Goal: Task Accomplishment & Management: Use online tool/utility

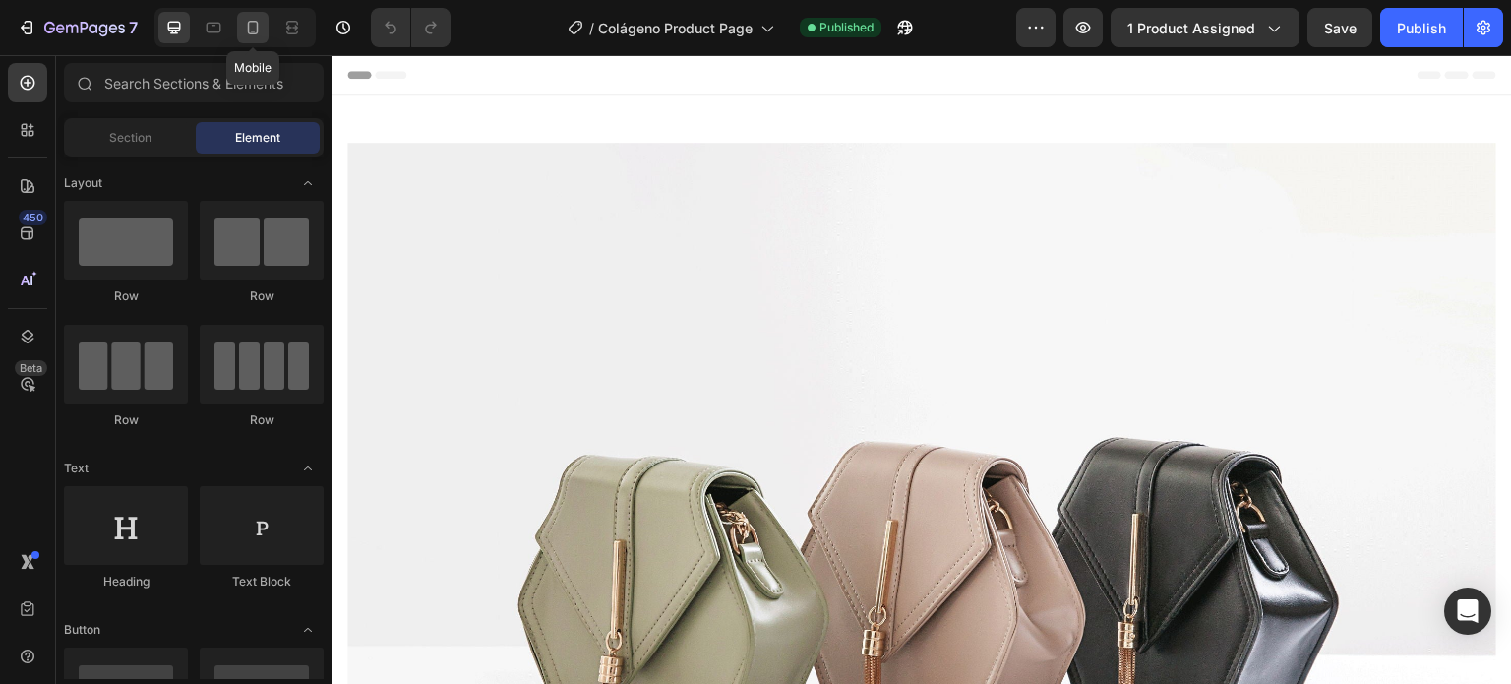
click at [255, 32] on icon at bounding box center [253, 28] width 20 height 20
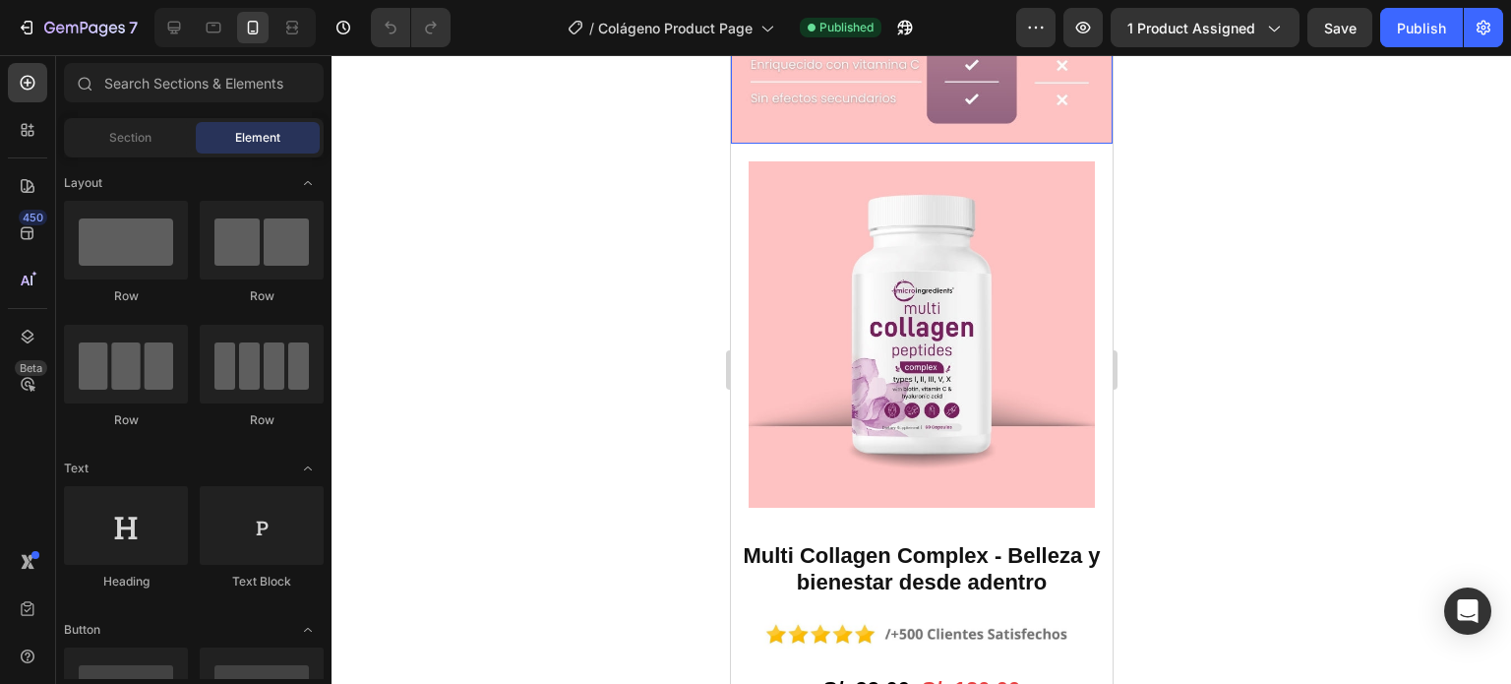
scroll to position [1082, 0]
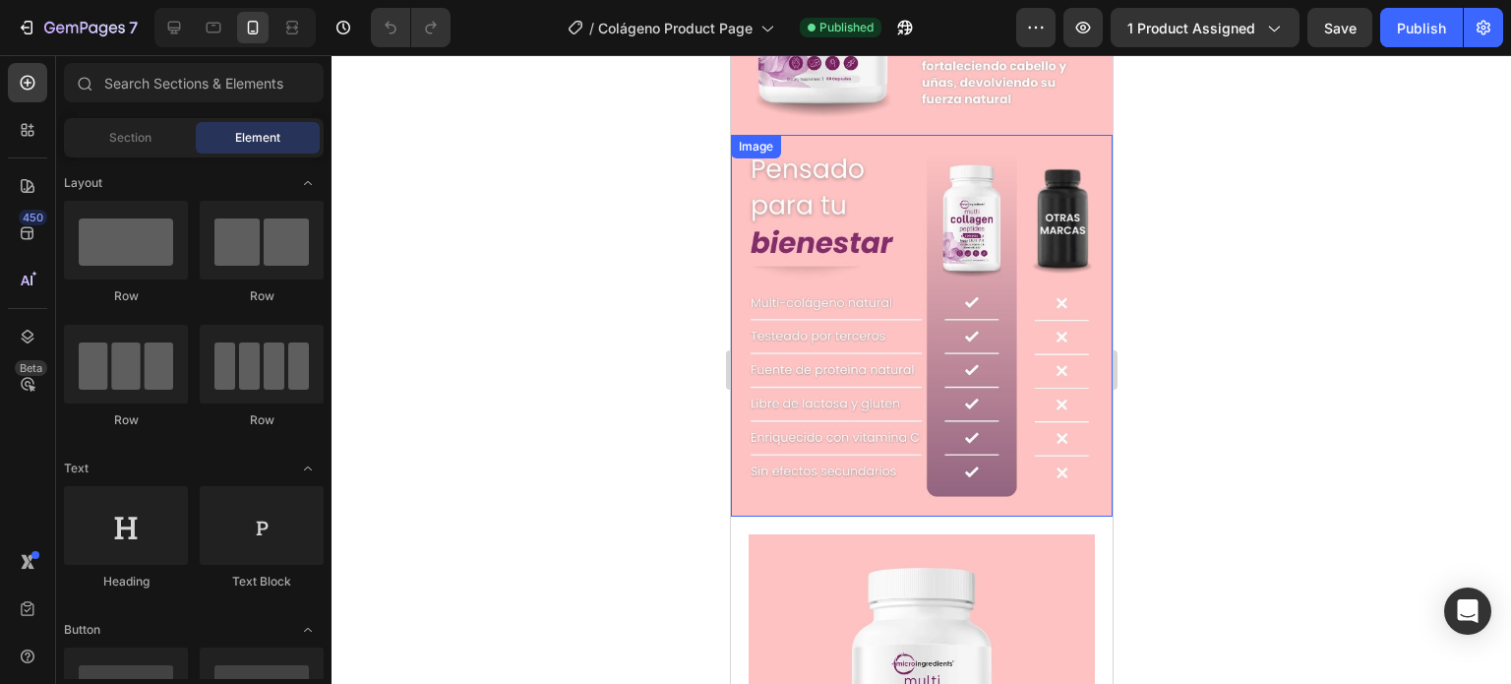
drag, startPoint x: 1411, startPoint y: 339, endPoint x: 748, endPoint y: 289, distance: 665.1
click at [806, 287] on img at bounding box center [921, 326] width 382 height 382
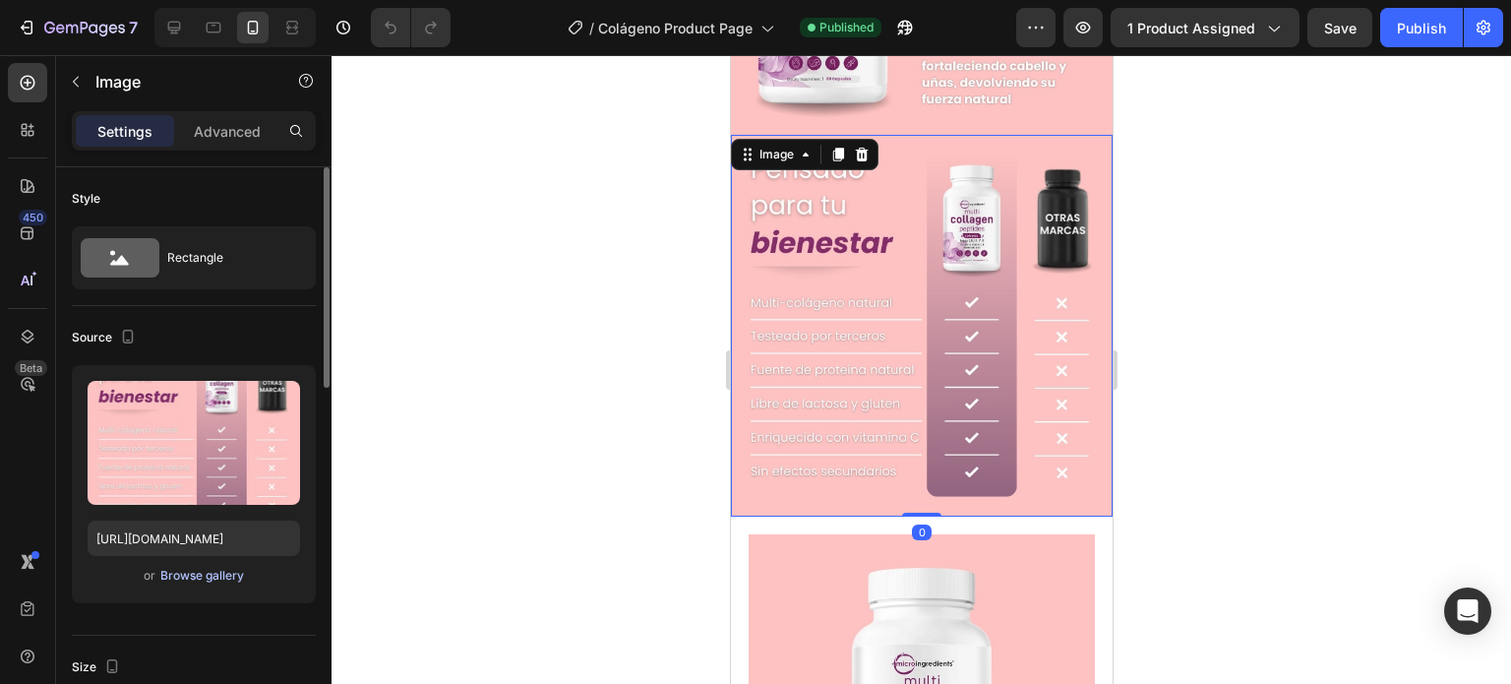
click at [224, 580] on div "Browse gallery" at bounding box center [202, 576] width 84 height 18
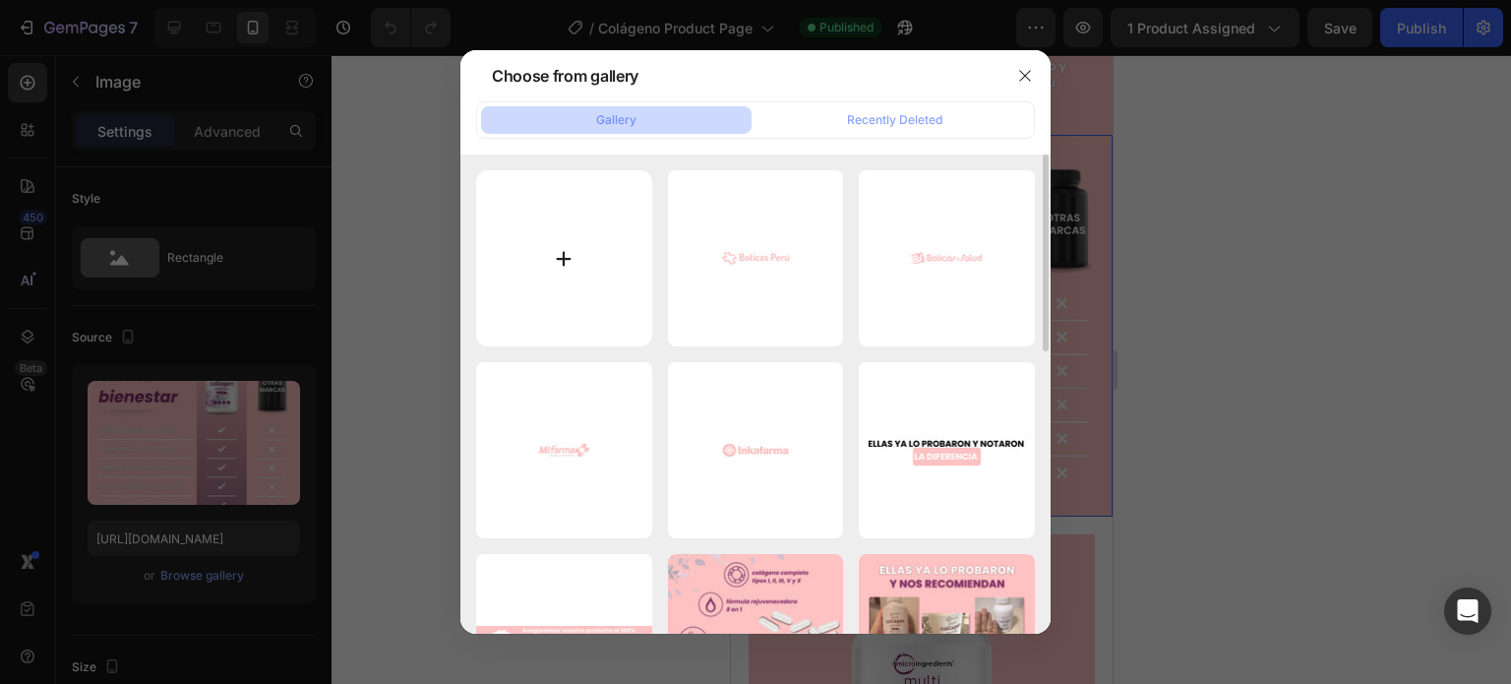
click at [558, 240] on input "file" at bounding box center [564, 258] width 176 height 176
type input "C:\fakepath\Boton de compras y logos (1).jpg"
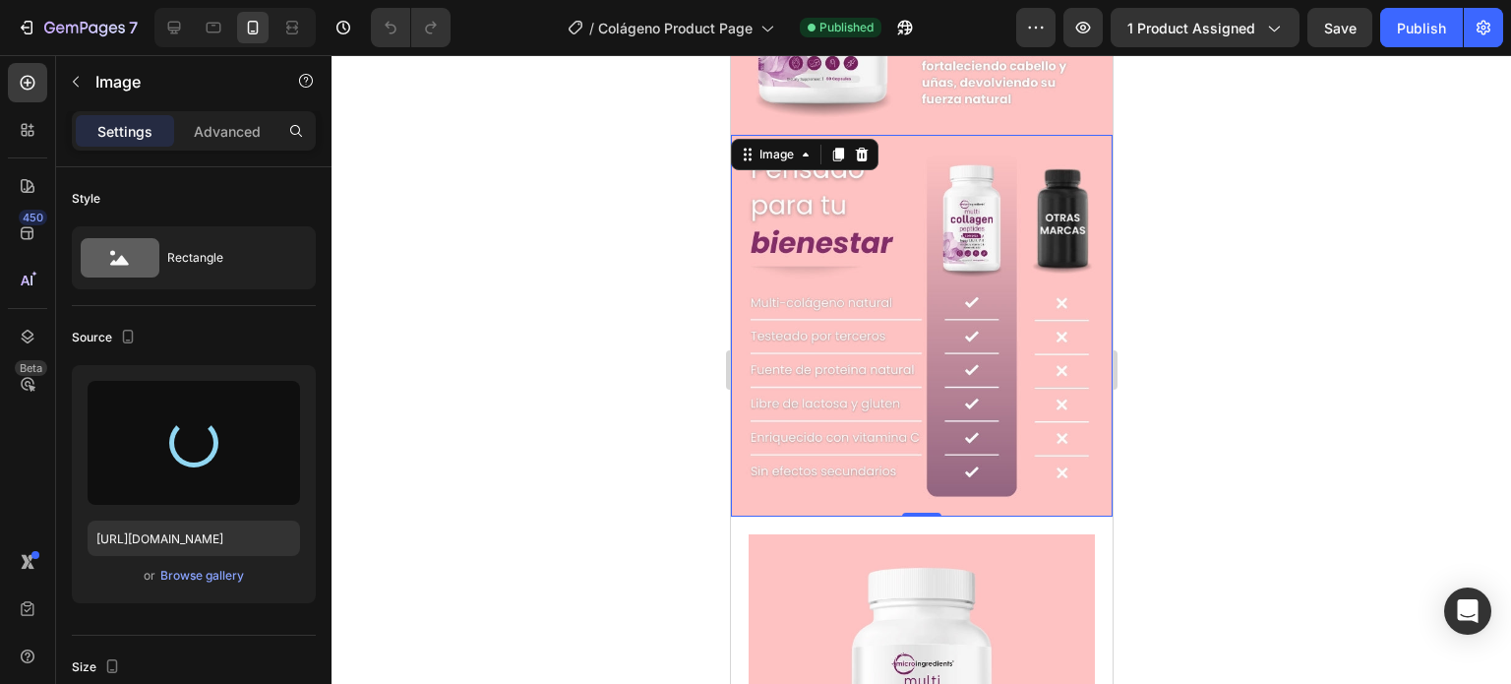
type input "[URL][DOMAIN_NAME]"
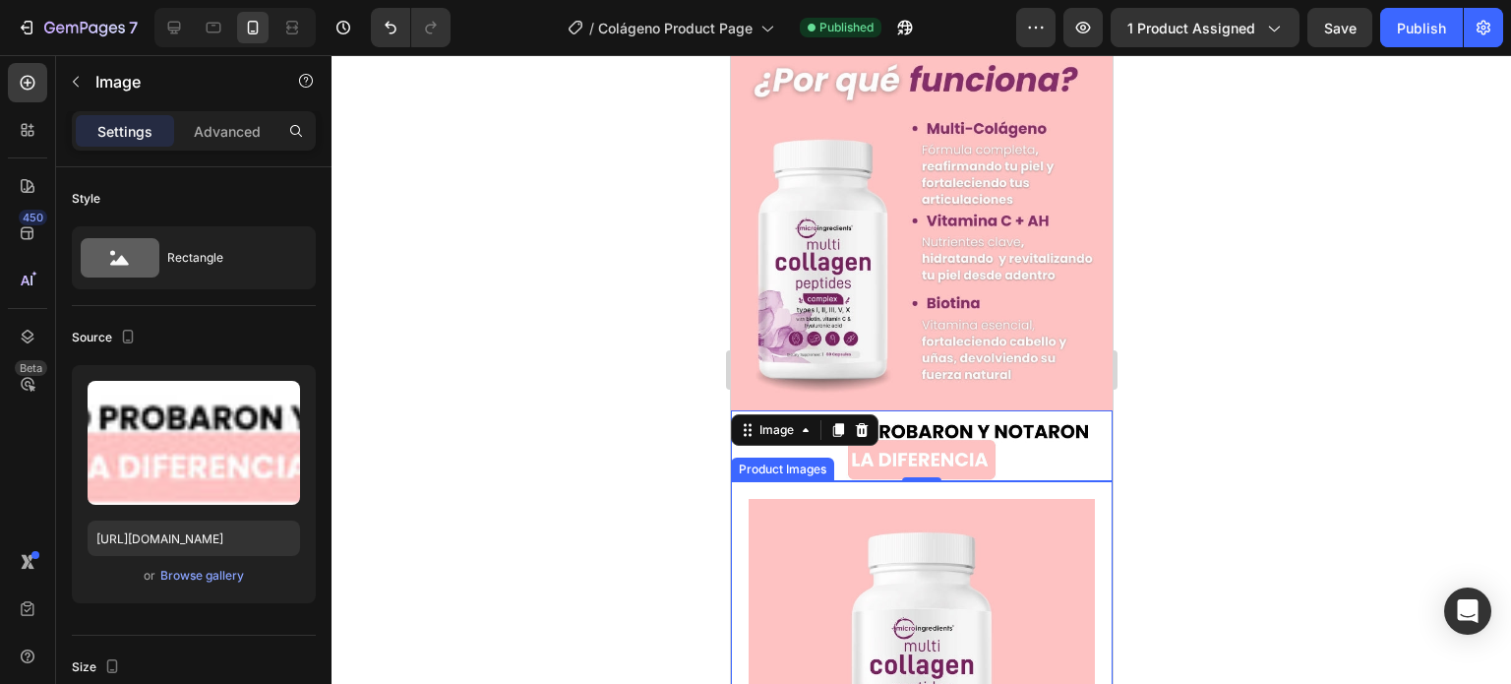
scroll to position [787, 0]
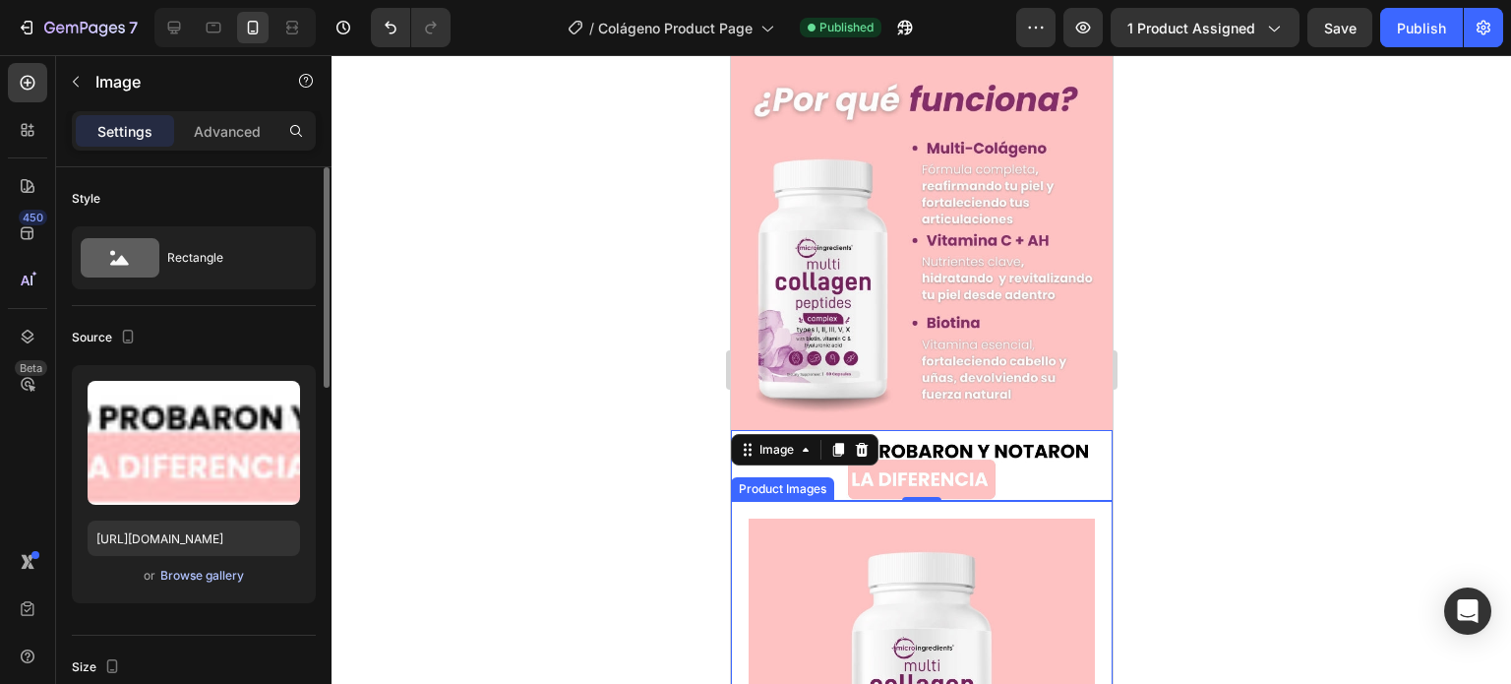
click at [231, 577] on div "Browse gallery" at bounding box center [202, 576] width 84 height 18
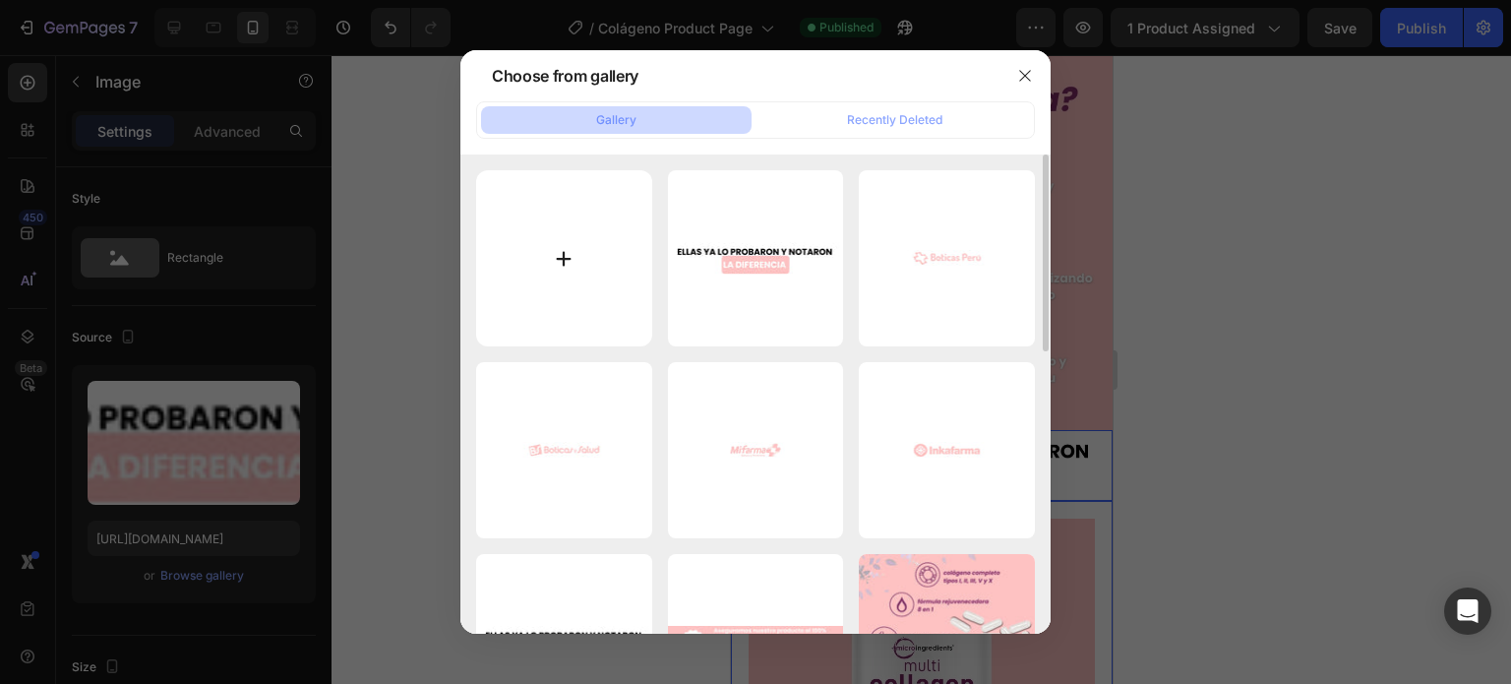
click at [529, 221] on input "file" at bounding box center [564, 258] width 176 height 176
type input "C:\fakepath\Landing Colágeno (1).jpg"
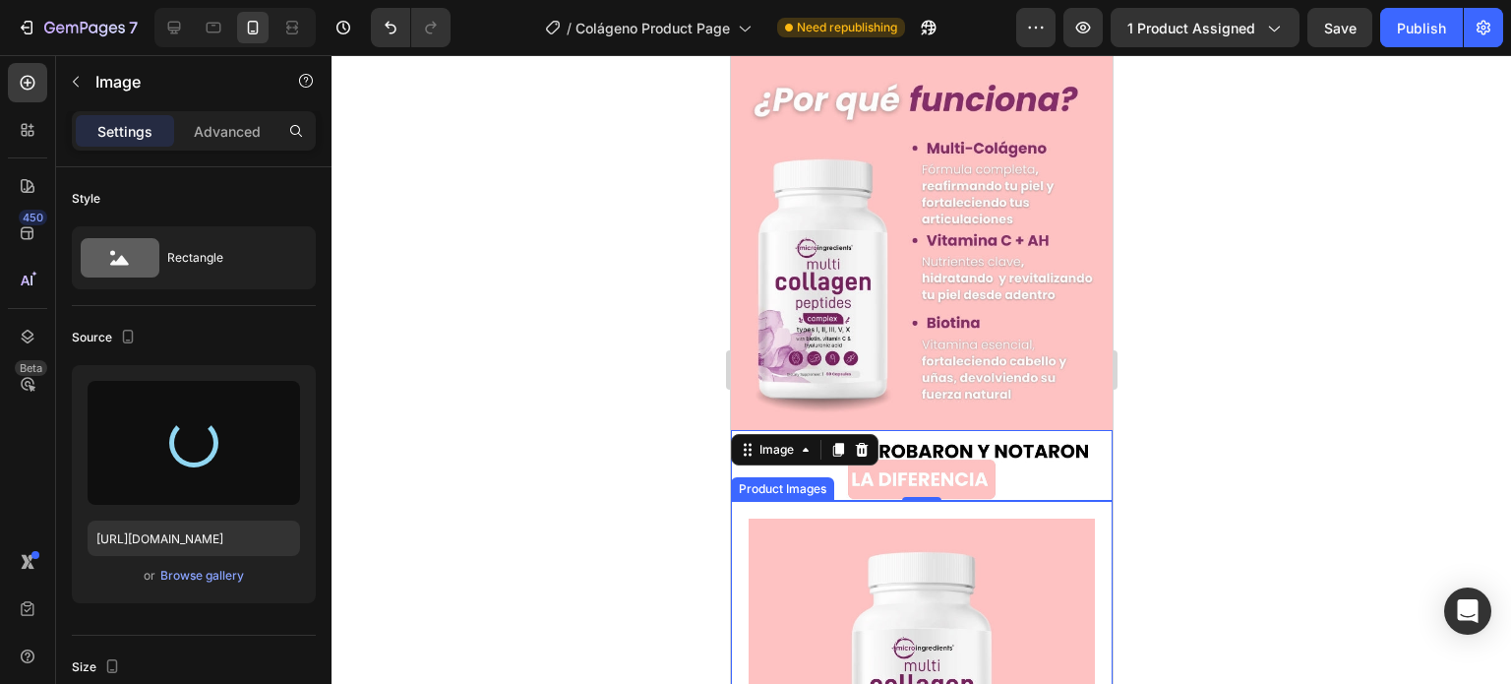
type input "[URL][DOMAIN_NAME]"
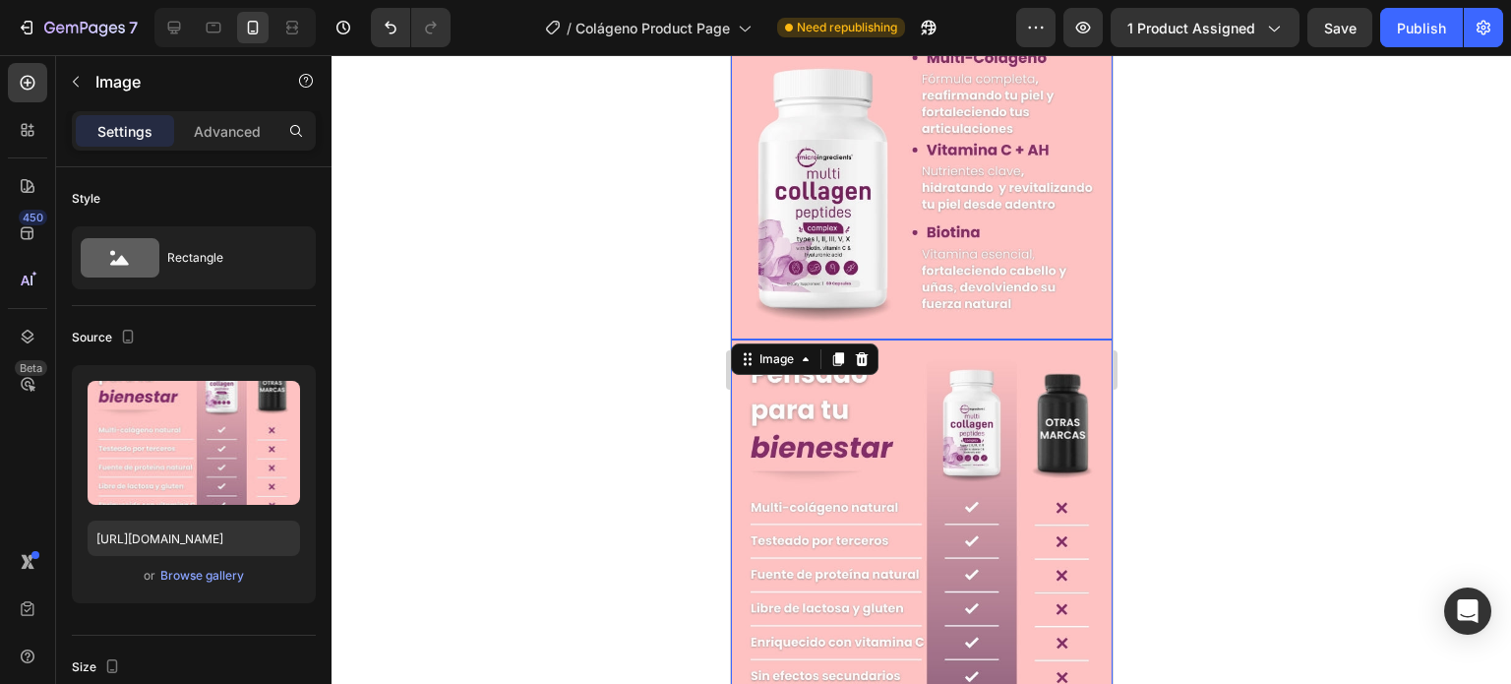
scroll to position [886, 0]
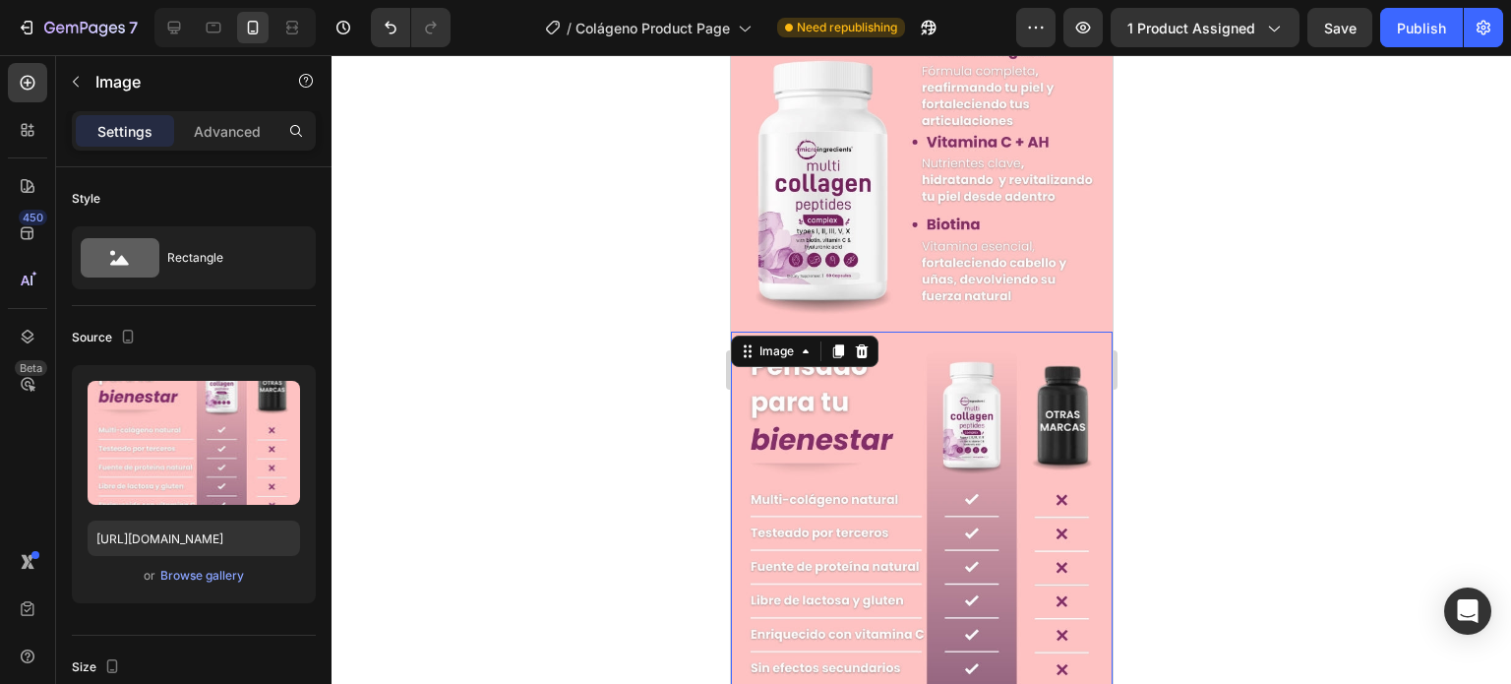
click at [1175, 294] on div at bounding box center [922, 369] width 1180 height 629
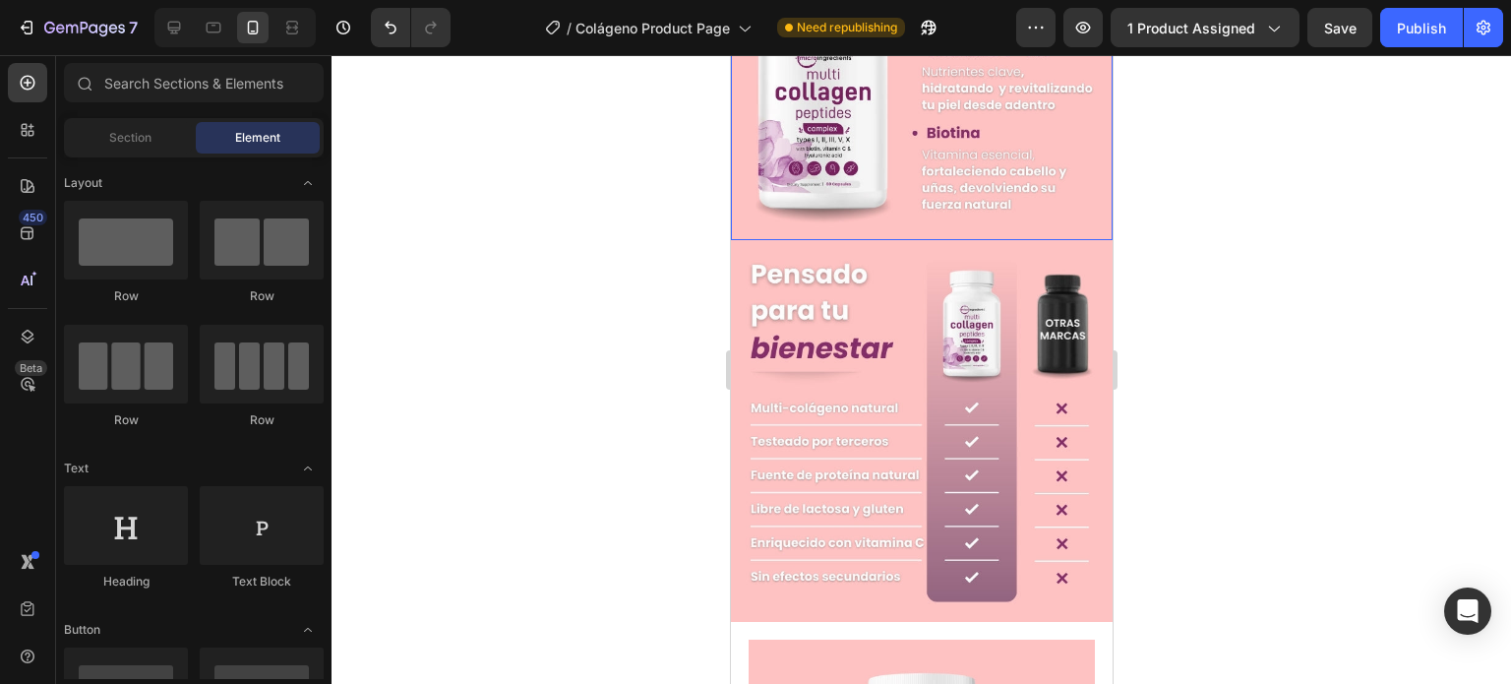
scroll to position [984, 0]
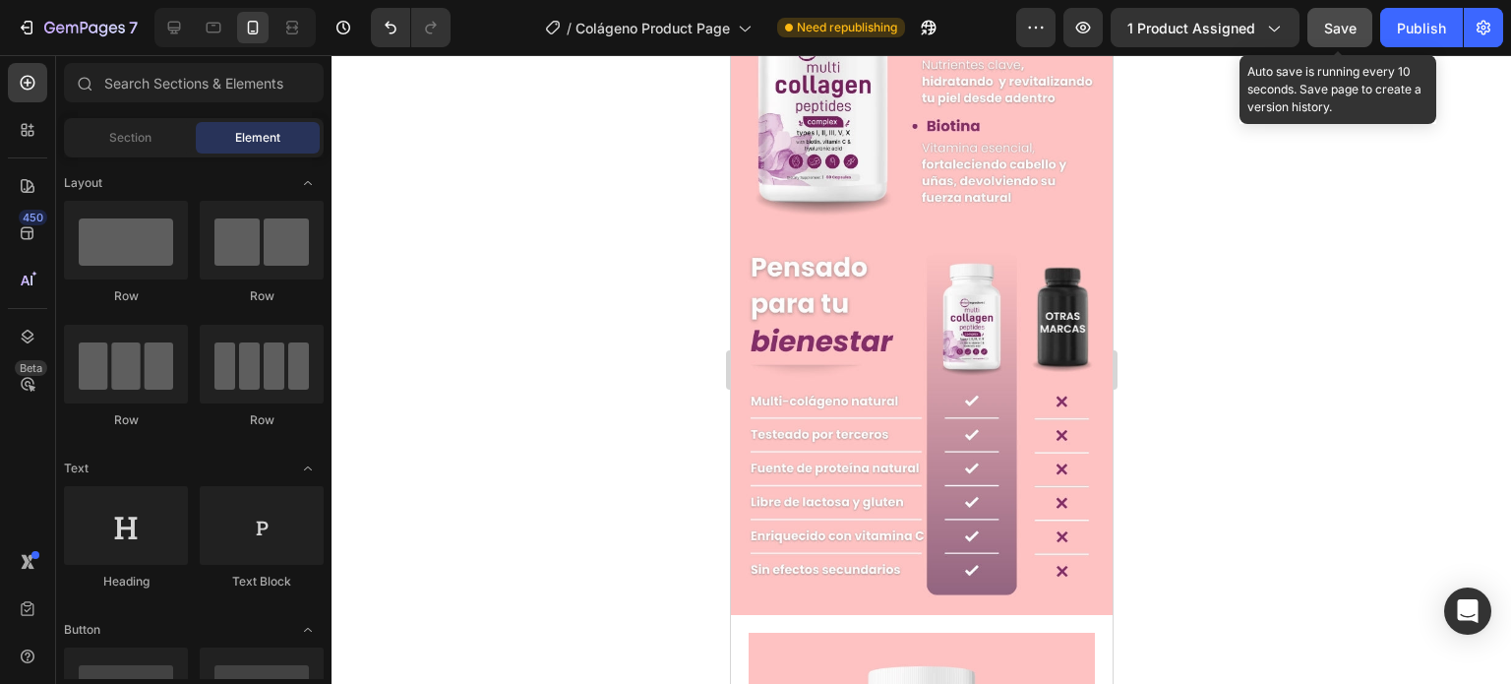
click at [1347, 33] on span "Save" at bounding box center [1341, 28] width 32 height 17
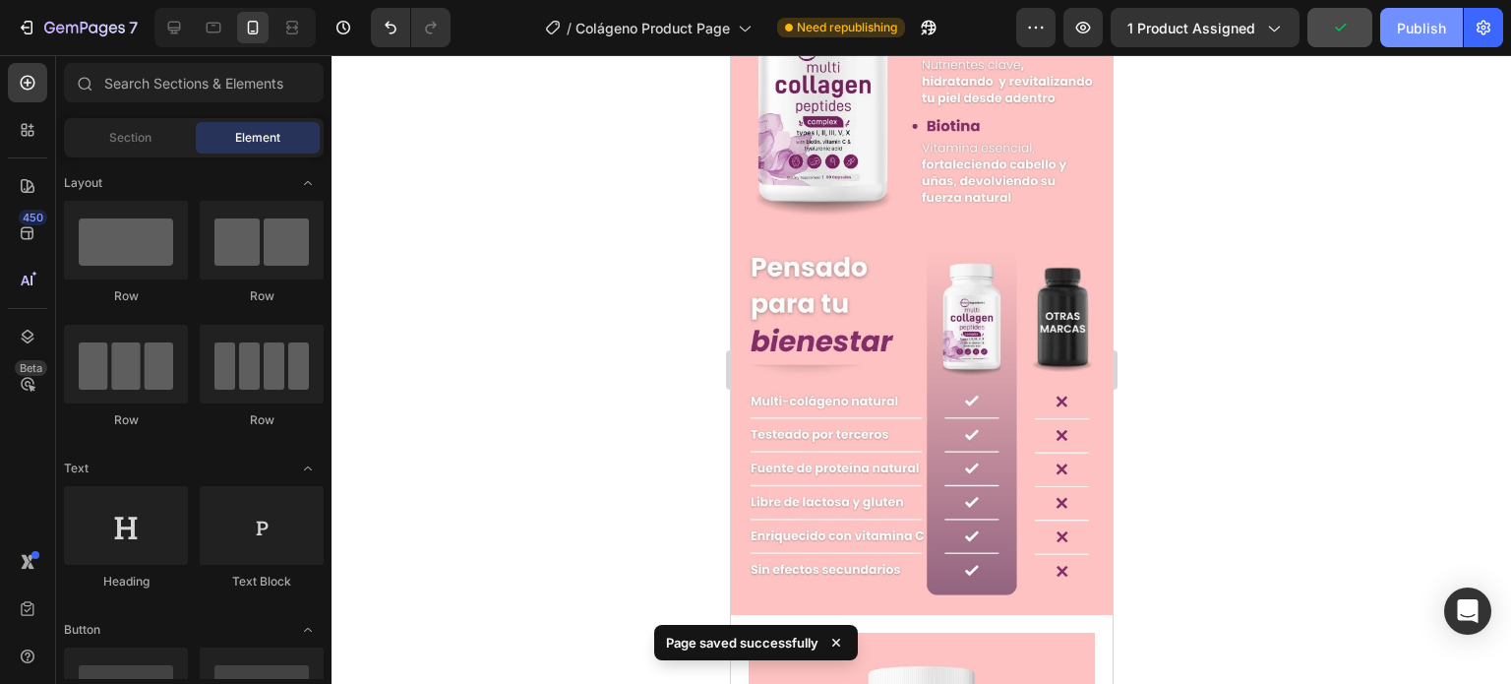
click at [1407, 30] on div "Publish" at bounding box center [1421, 28] width 49 height 21
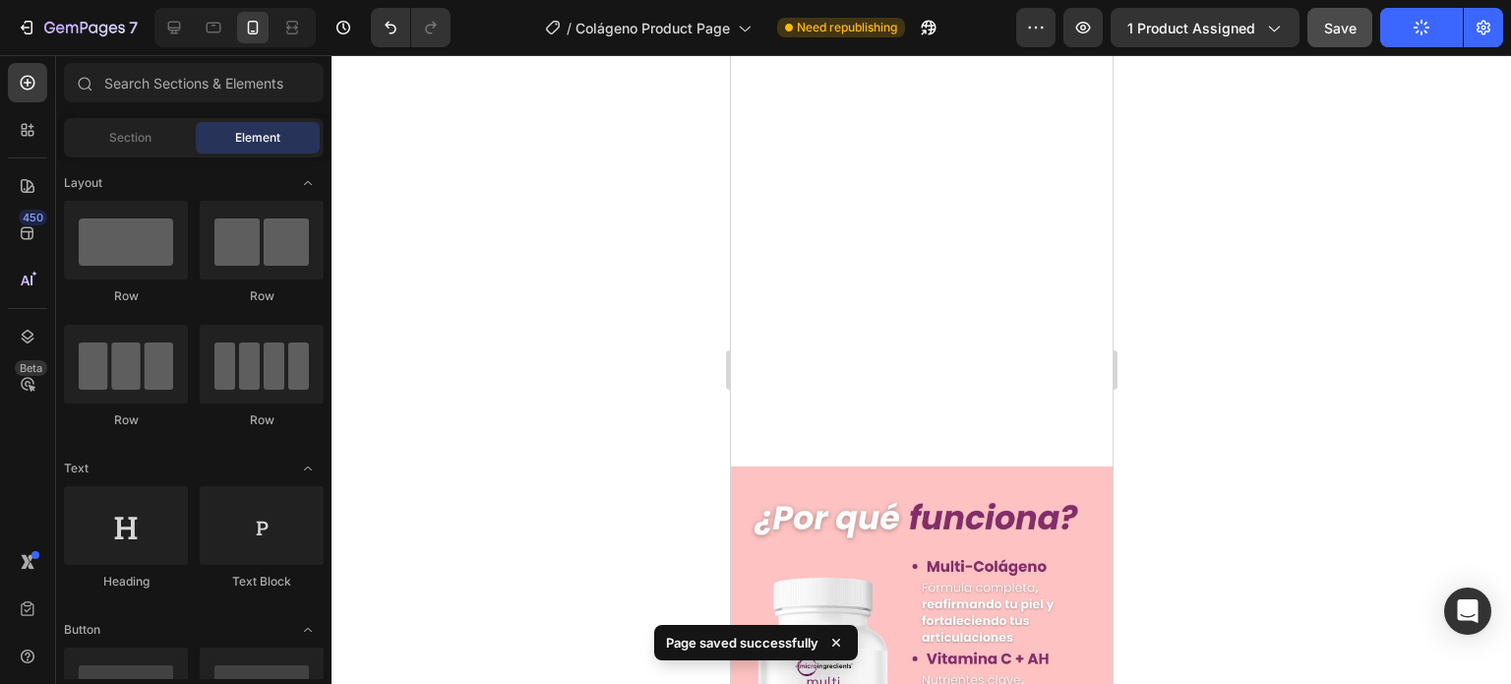
scroll to position [295, 0]
